Goal: Use online tool/utility: Utilize a website feature to perform a specific function

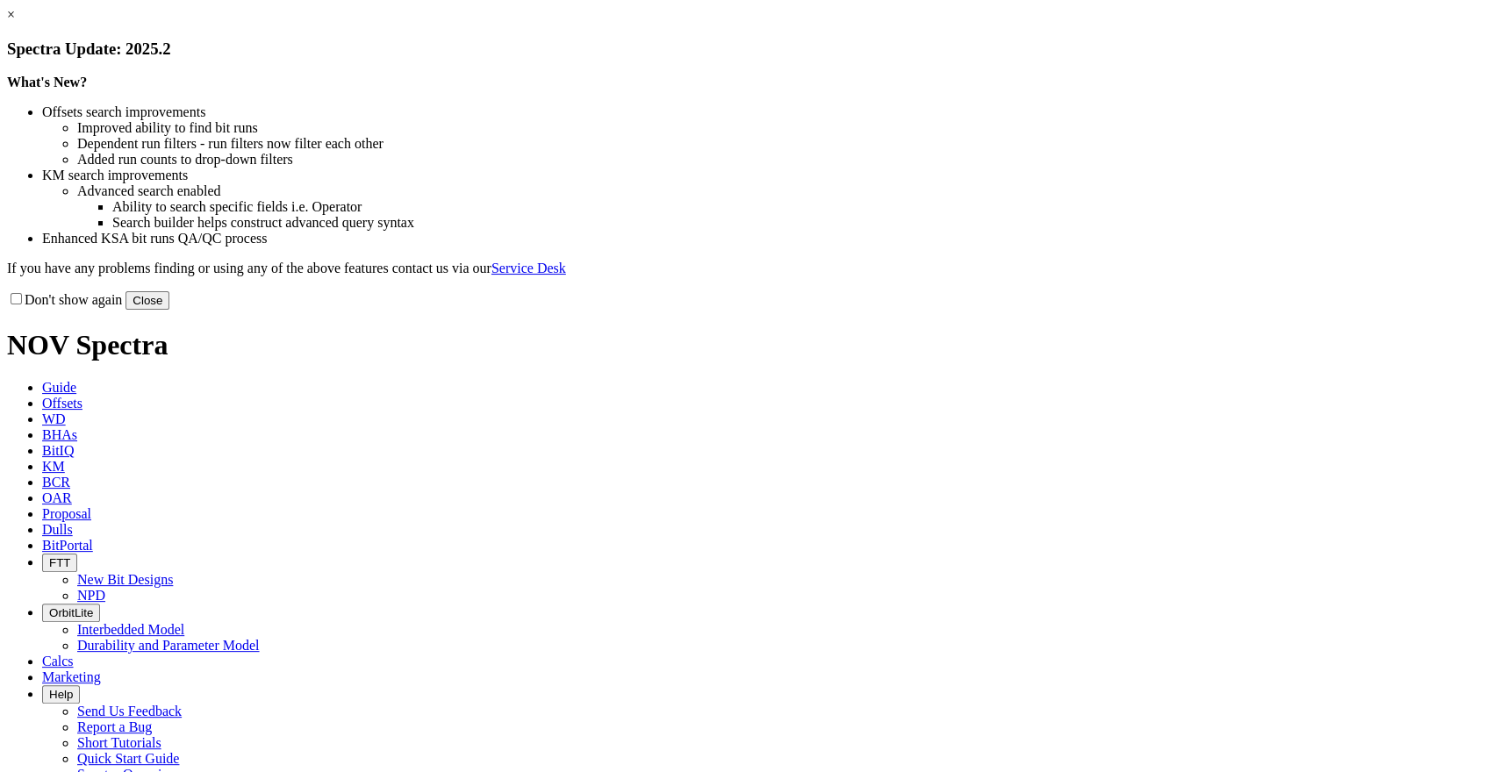
click at [15, 22] on link "×" at bounding box center [11, 14] width 8 height 15
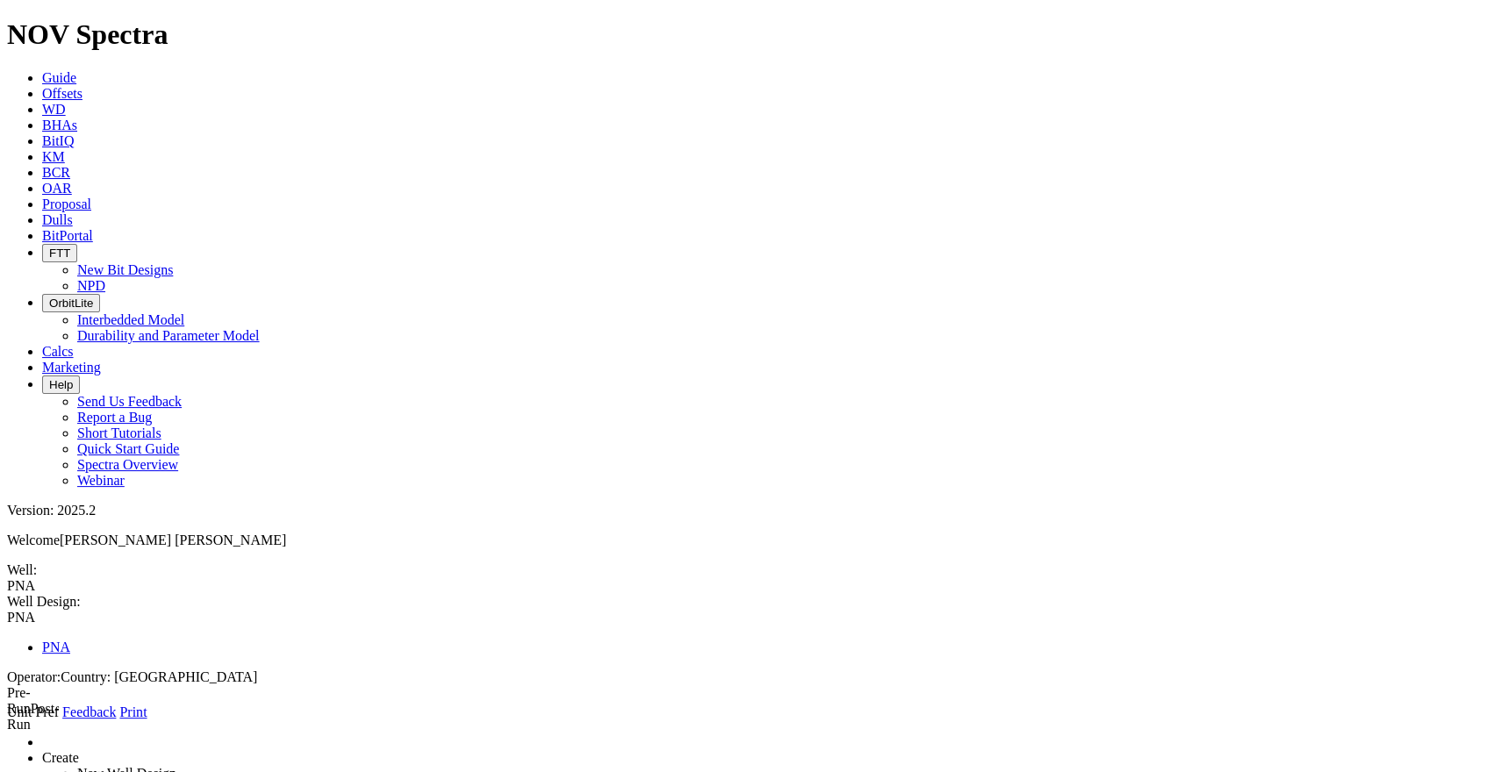
type input "2"
type input "1900"
type input "3300"
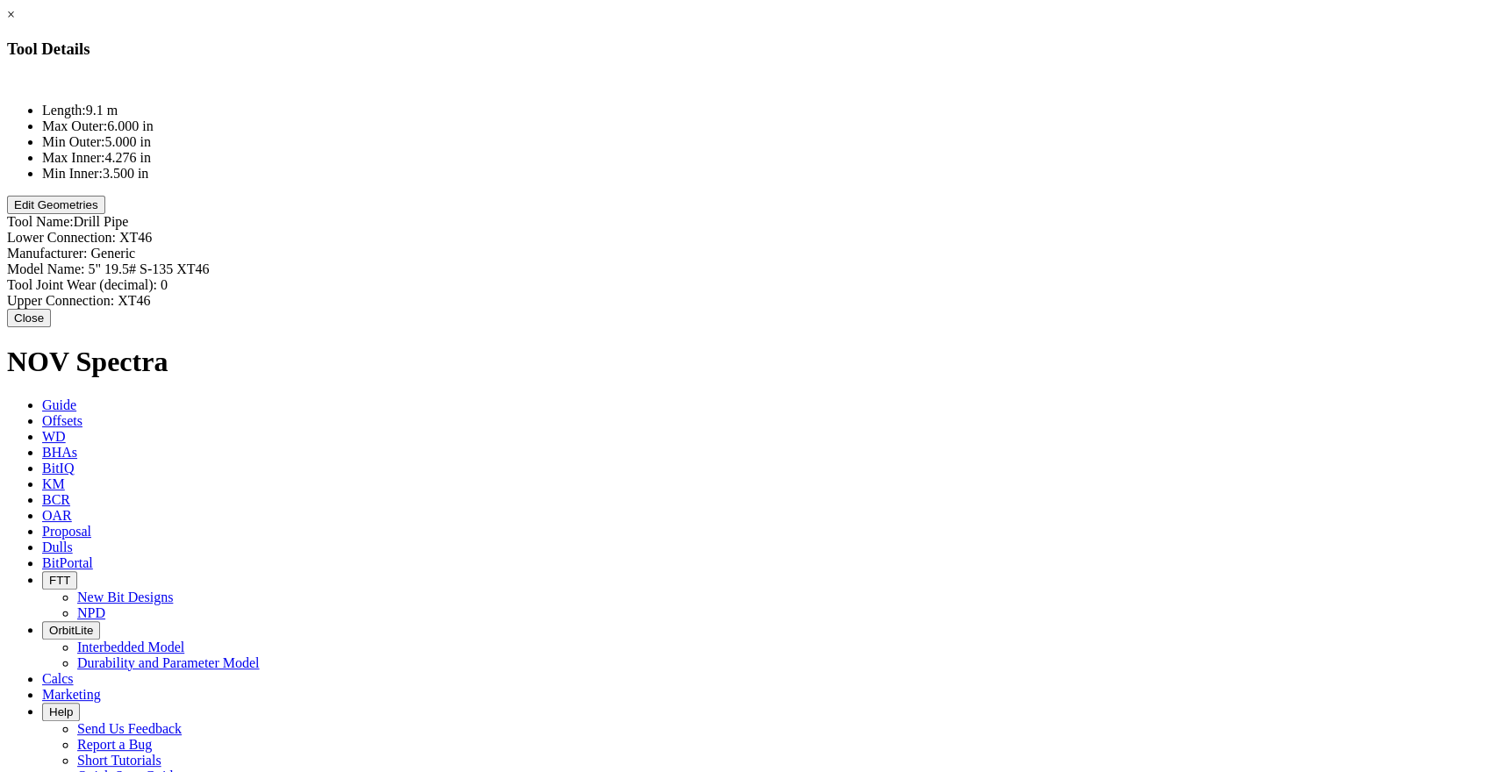
click at [105, 214] on button "Edit Geometries" at bounding box center [56, 205] width 98 height 18
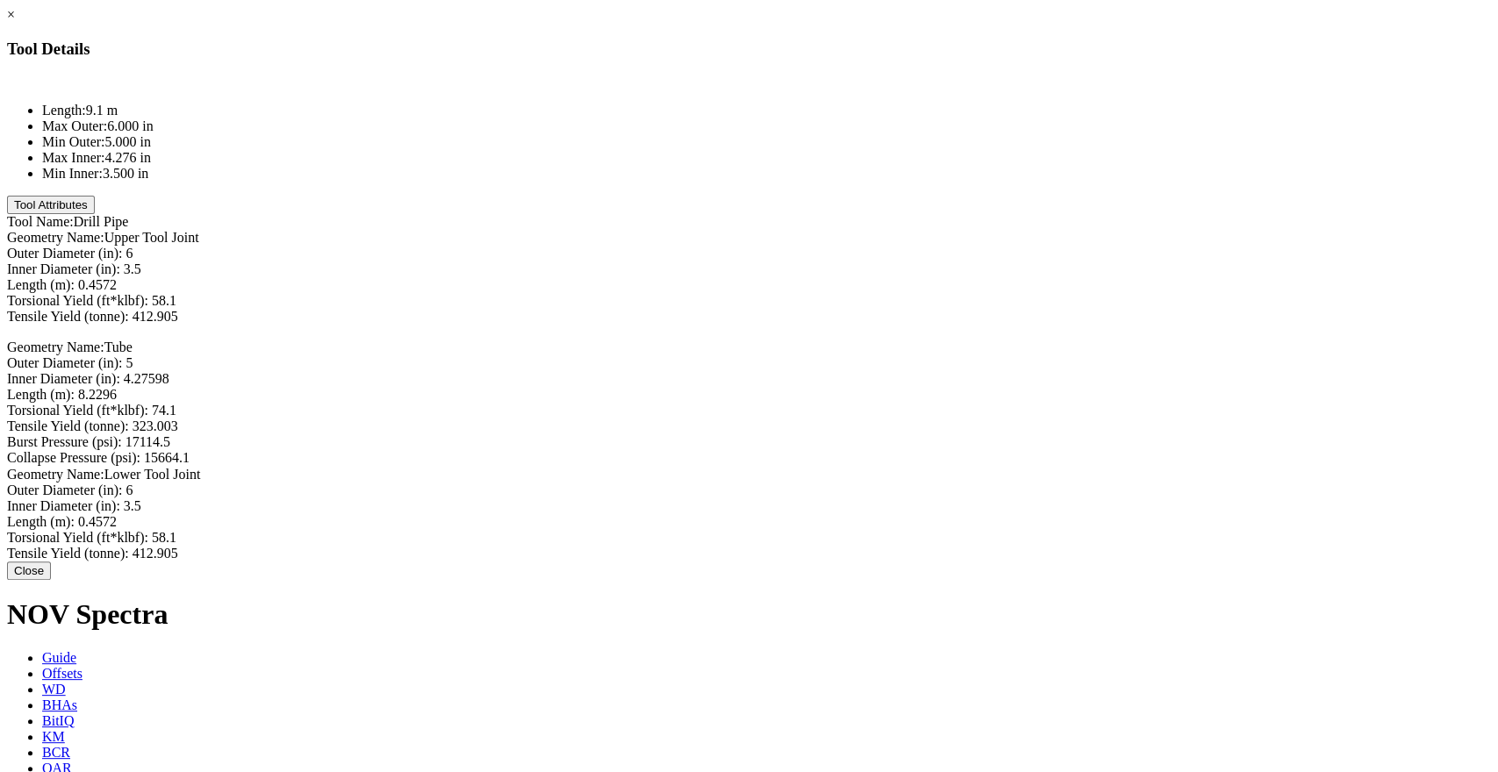
click at [51, 580] on button "Close" at bounding box center [29, 571] width 44 height 18
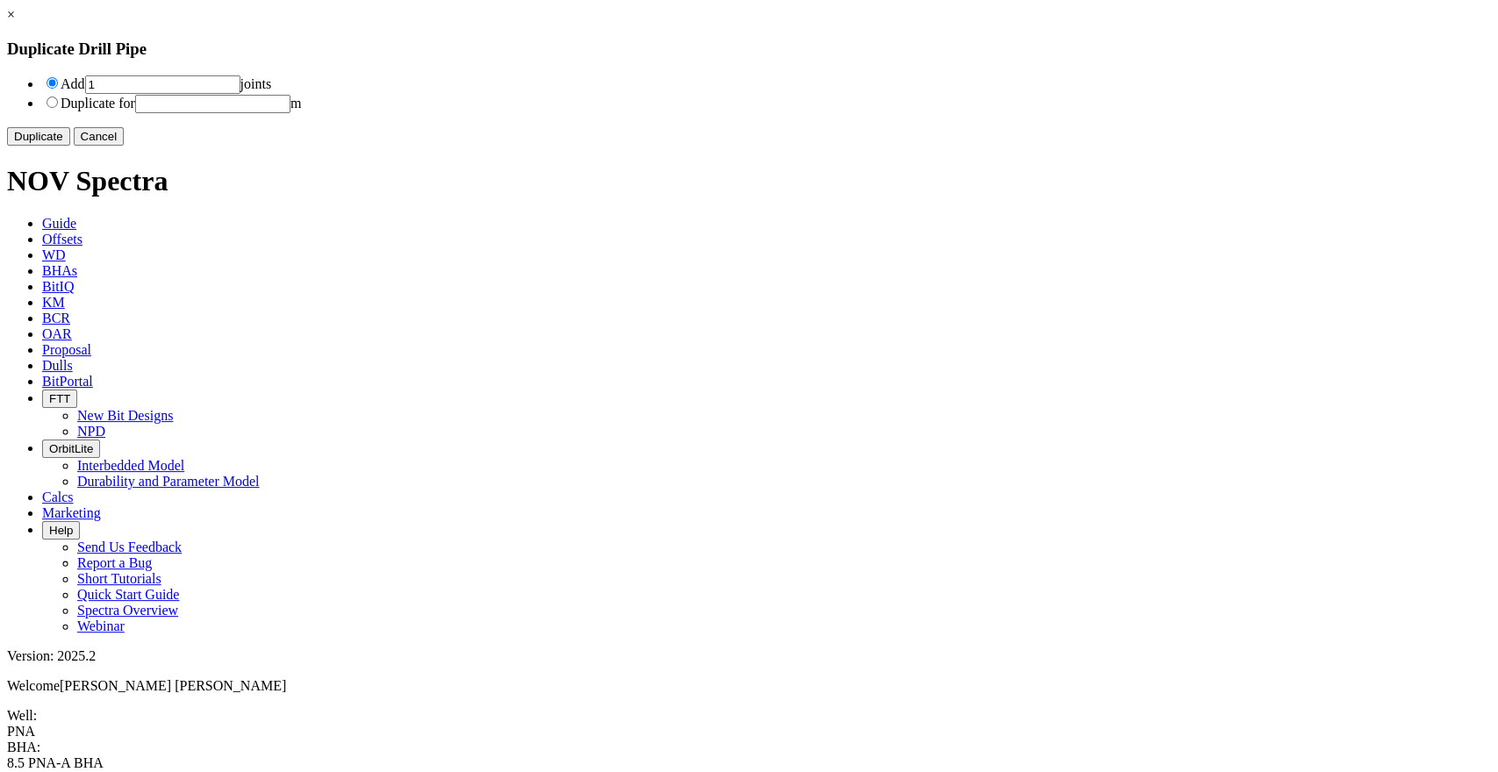
click at [291, 105] on input "number" at bounding box center [212, 104] width 155 height 18
type input "3150"
click at [70, 146] on button "Duplicate" at bounding box center [38, 136] width 63 height 18
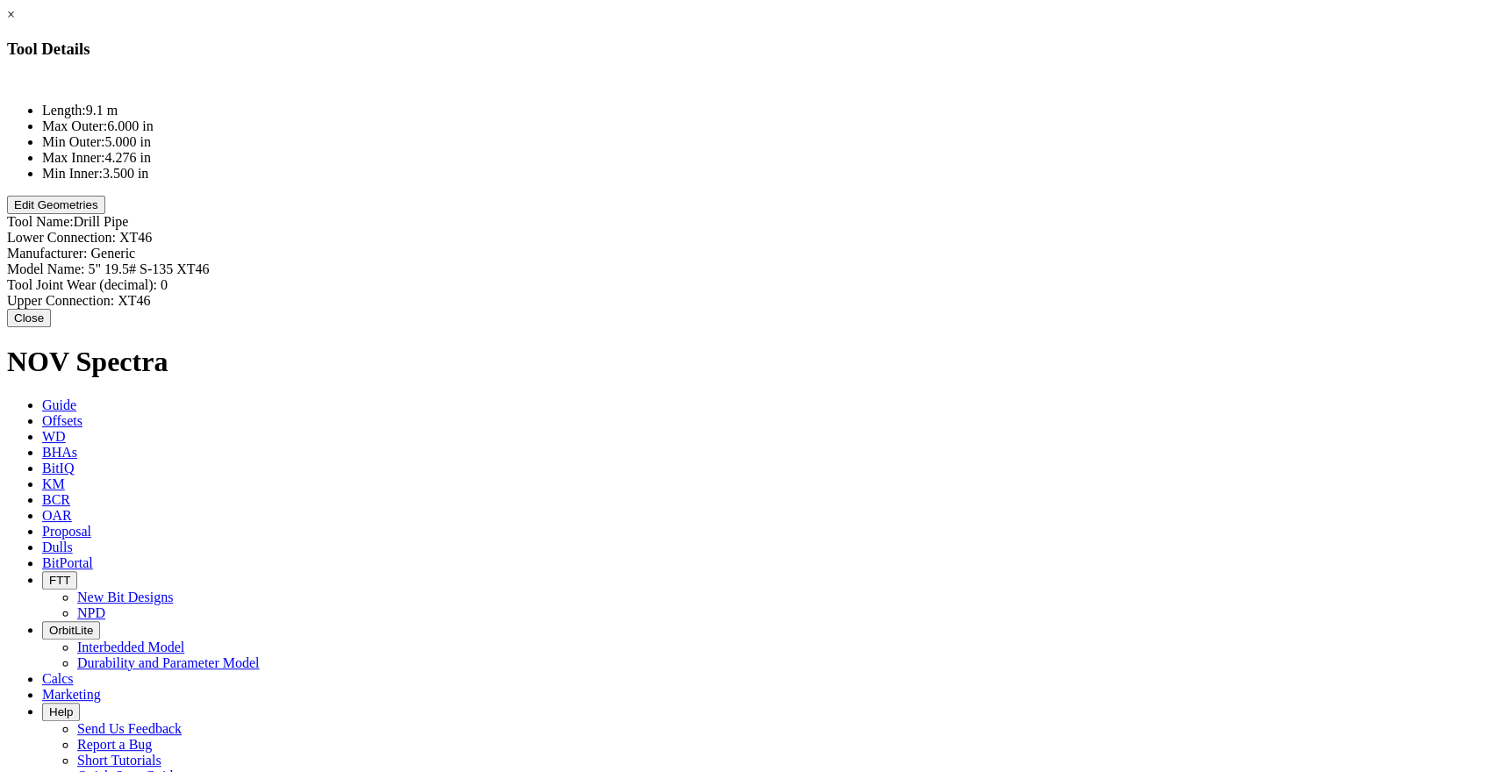
click at [15, 22] on link "×" at bounding box center [11, 14] width 8 height 15
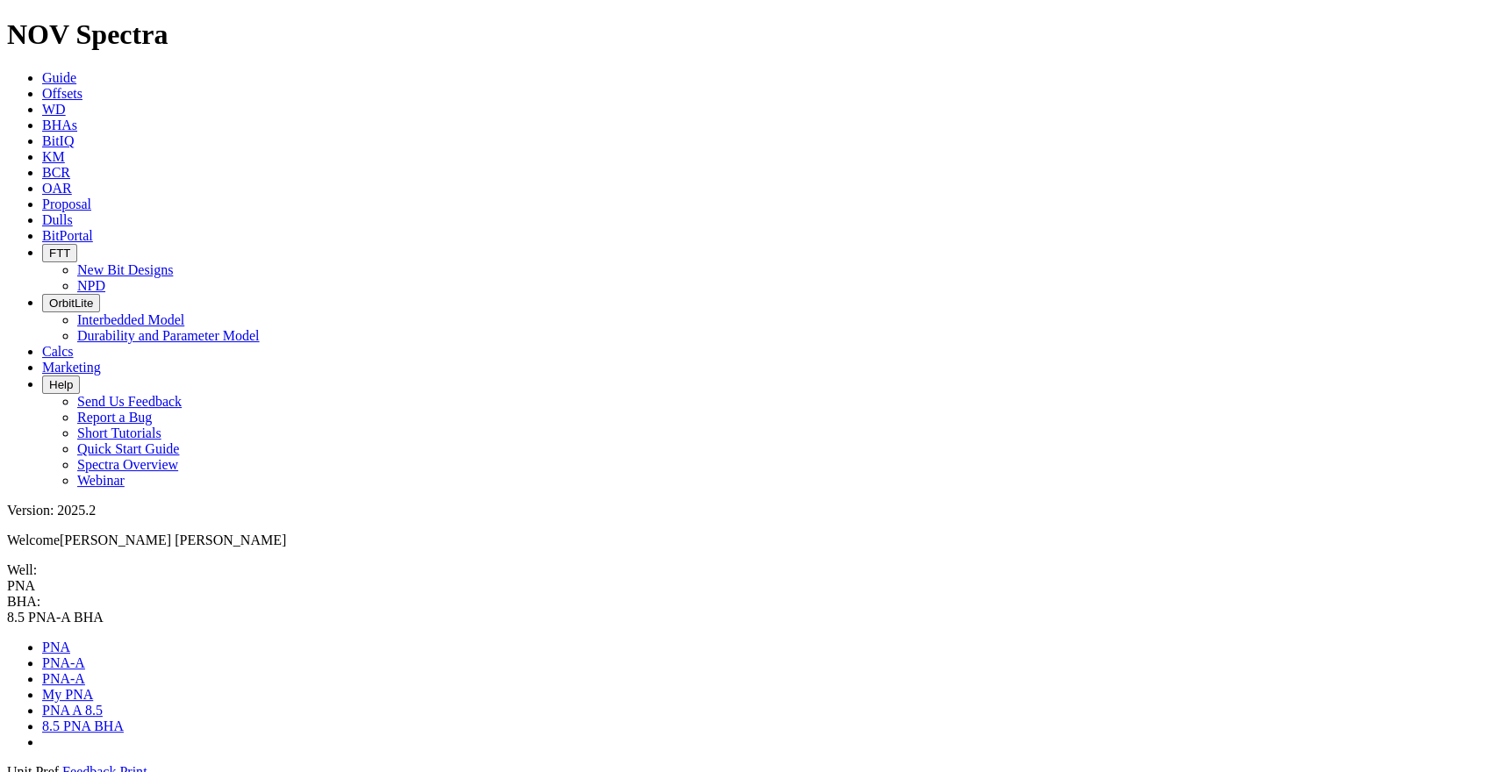
click at [7, 771] on icon at bounding box center [7, 780] width 0 height 0
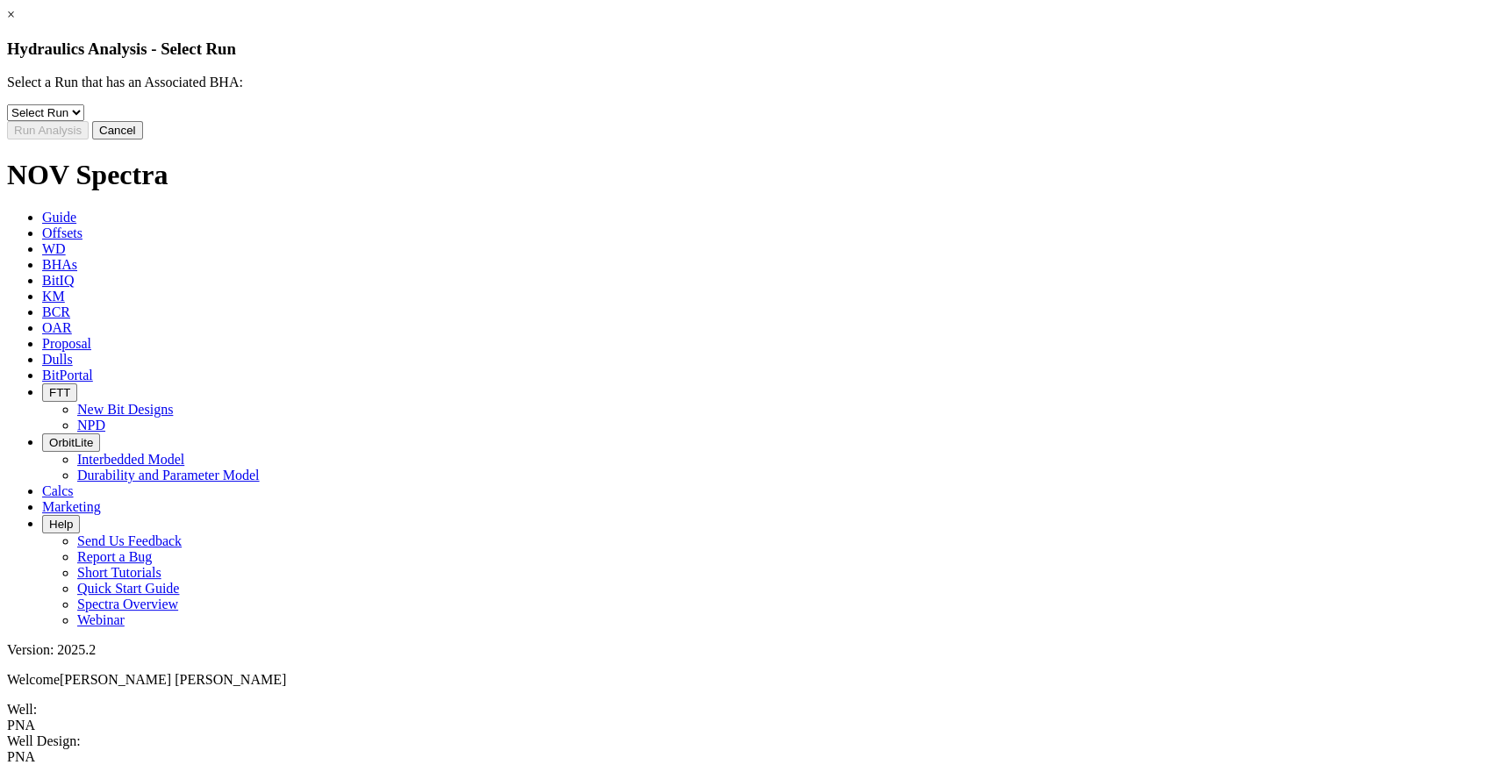
click at [84, 120] on select "Select Run 2" at bounding box center [45, 112] width 77 height 17
select select "object:1121"
click at [84, 117] on select "Select Run 2" at bounding box center [45, 112] width 77 height 17
click at [89, 140] on button "Run Analysis" at bounding box center [48, 130] width 82 height 18
